Goal: Information Seeking & Learning: Understand process/instructions

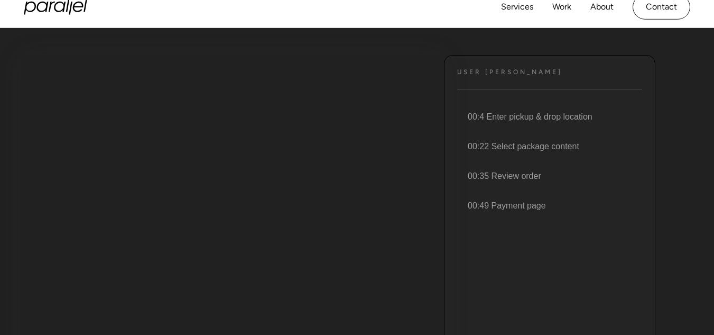
scroll to position [116, 0]
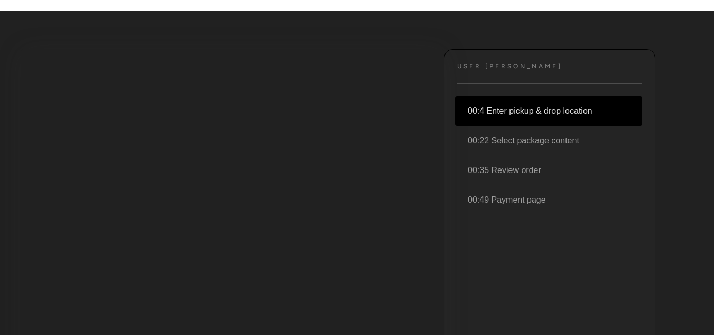
click at [530, 106] on li "00:4 Enter pickup & drop location" at bounding box center [548, 111] width 187 height 30
click at [542, 109] on li "00:4 Enter pickup & drop location" at bounding box center [548, 111] width 187 height 30
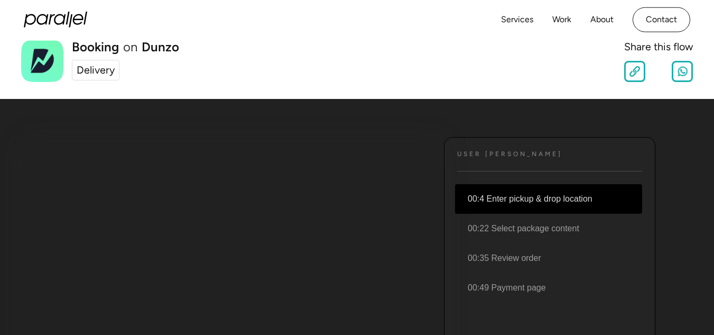
scroll to position [0, 0]
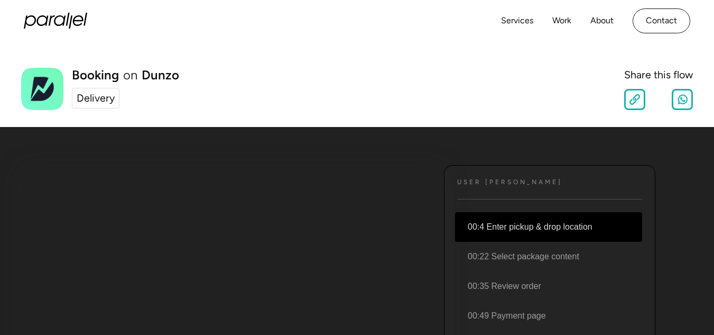
click at [106, 93] on div "Delivery" at bounding box center [96, 98] width 38 height 16
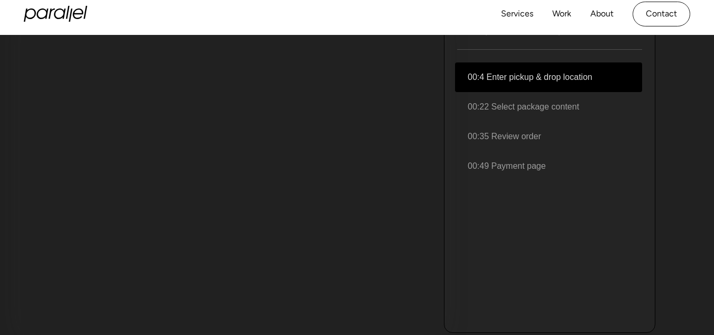
scroll to position [144, 0]
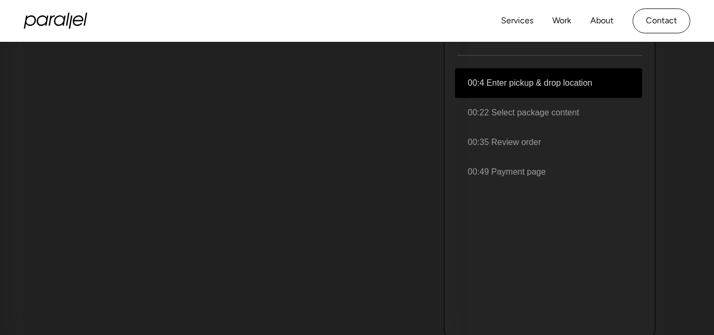
click at [506, 84] on li "00:4 Enter pickup & drop location" at bounding box center [548, 83] width 187 height 30
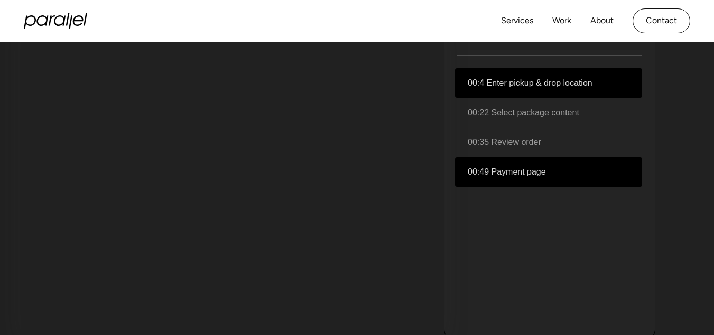
click at [519, 173] on li "00:49 Payment page" at bounding box center [548, 172] width 187 height 30
